Goal: Obtain resource: Obtain resource

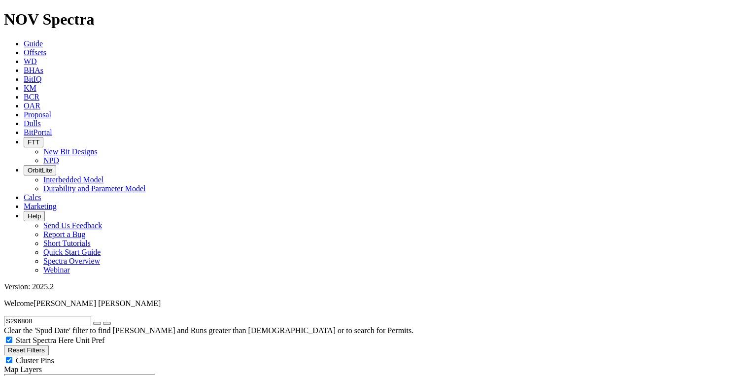
scroll to position [315, 0]
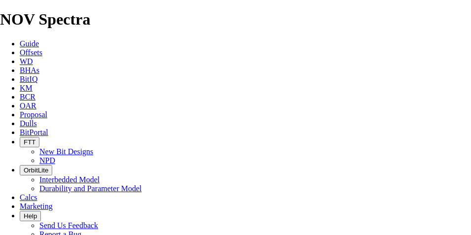
scroll to position [66, 0]
copy td "S297730"
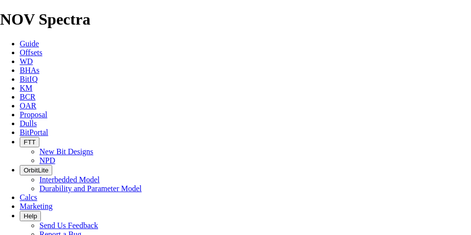
scroll to position [0, 0]
